Goal: Information Seeking & Learning: Learn about a topic

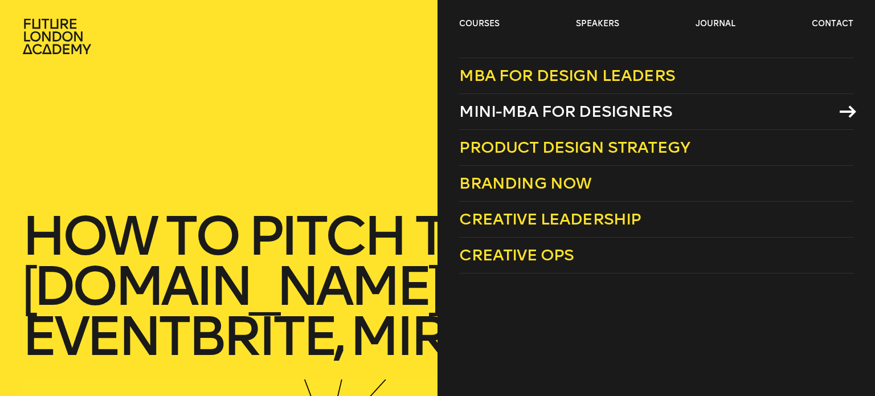
click at [523, 113] on span "Mini-MBA for Designers" at bounding box center [565, 111] width 213 height 19
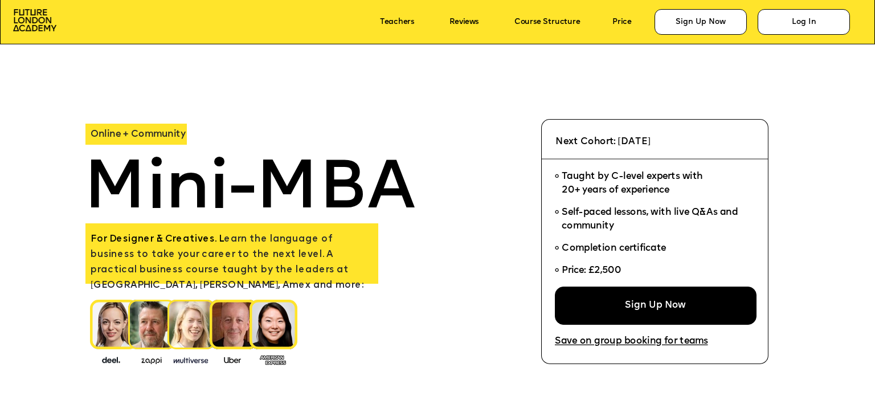
scroll to position [24, 0]
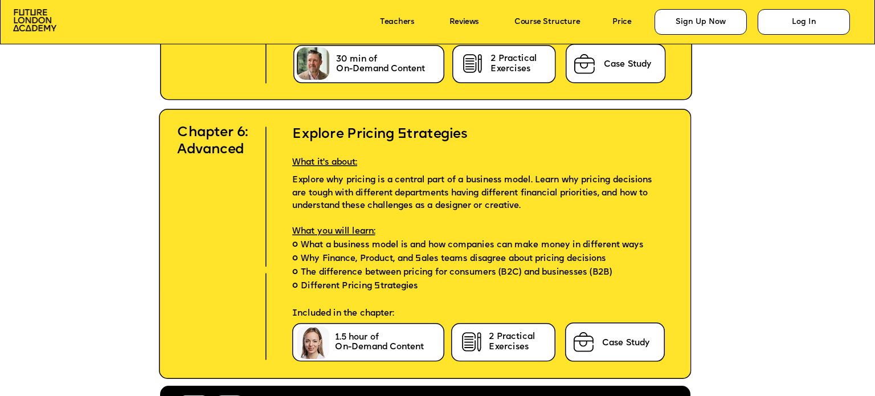
scroll to position [4484, 0]
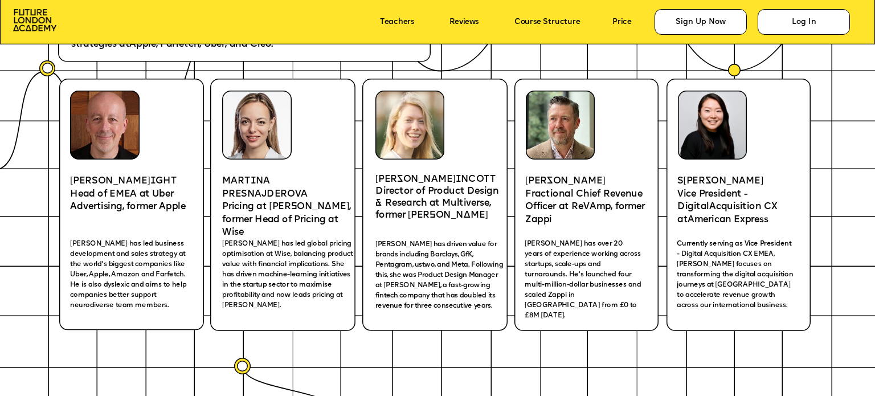
scroll to position [1857, 0]
click at [391, 181] on span "KATE P" at bounding box center [415, 180] width 80 height 10
drag, startPoint x: 391, startPoint y: 181, endPoint x: 417, endPoint y: 173, distance: 26.7
click at [417, 174] on p "KATE P I NCOTT" at bounding box center [441, 180] width 132 height 12
copy p "KATE P I NCOTT"
